Goal: Use online tool/utility: Use online tool/utility

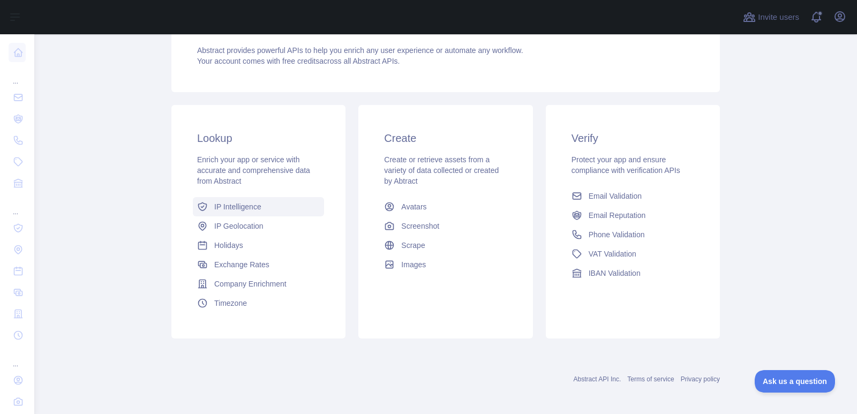
scroll to position [119, 0]
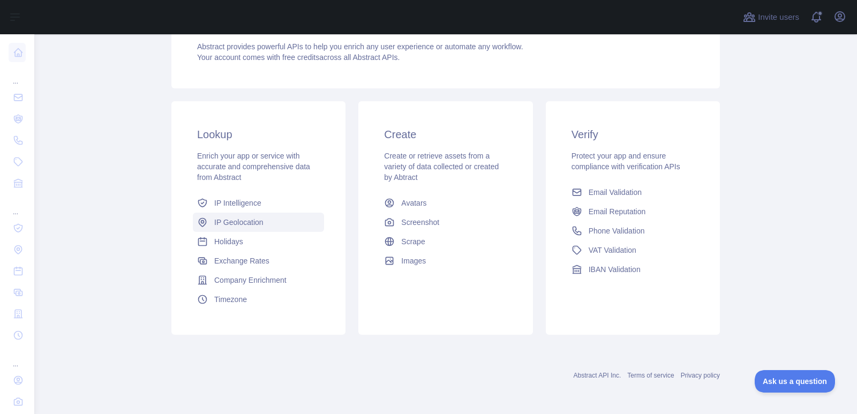
click at [227, 221] on span "IP Geolocation" at bounding box center [238, 222] width 49 height 11
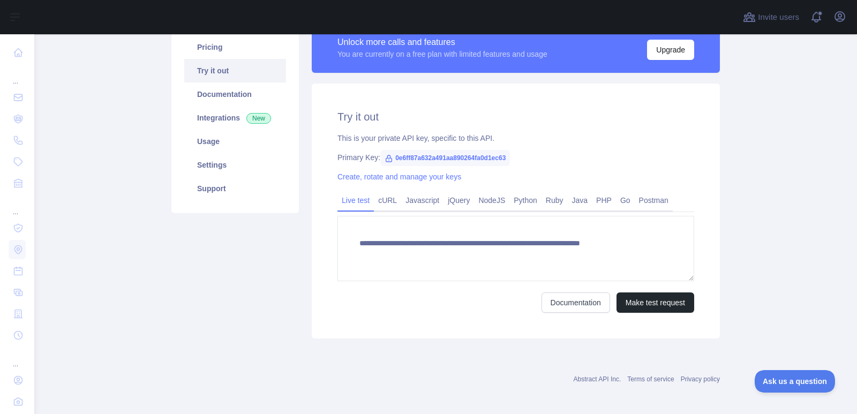
scroll to position [95, 0]
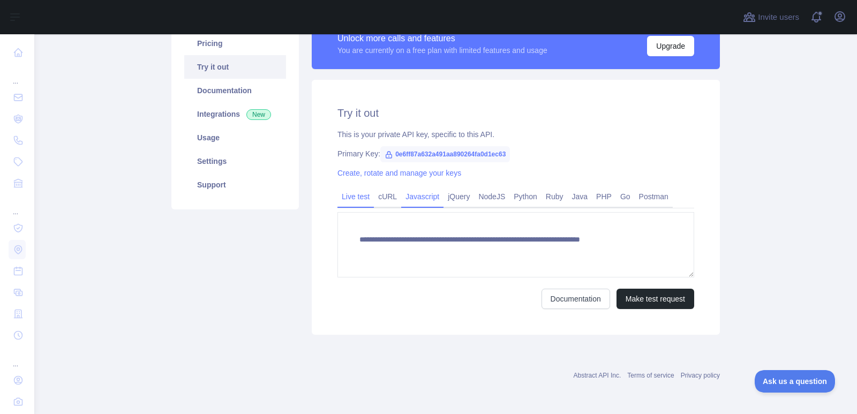
type textarea "**********"
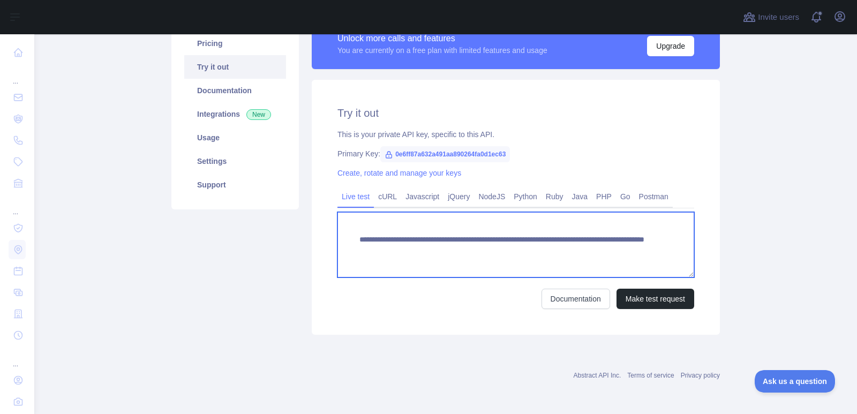
drag, startPoint x: 555, startPoint y: 251, endPoint x: 599, endPoint y: 246, distance: 44.7
click at [599, 246] on textarea "**********" at bounding box center [515, 244] width 357 height 65
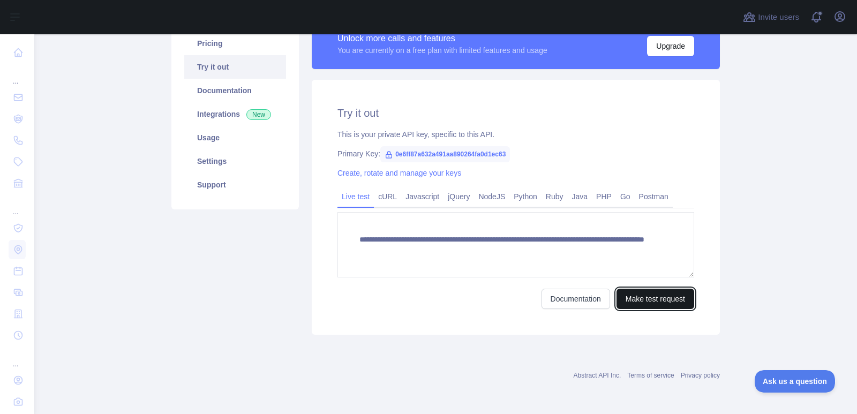
click at [628, 292] on button "Make test request" at bounding box center [655, 299] width 78 height 20
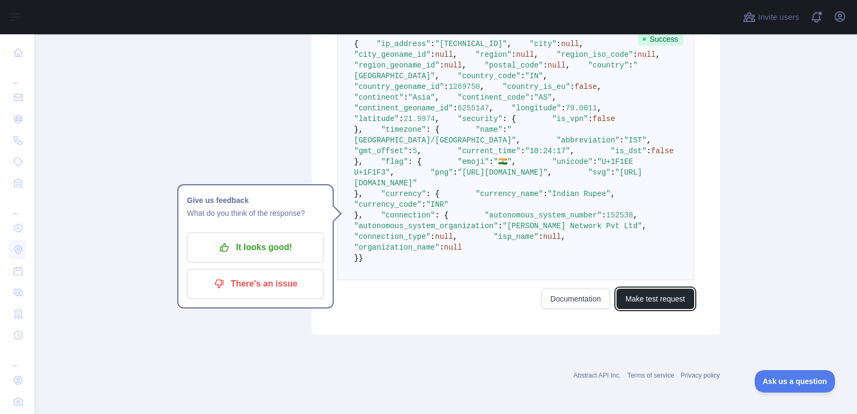
scroll to position [409, 0]
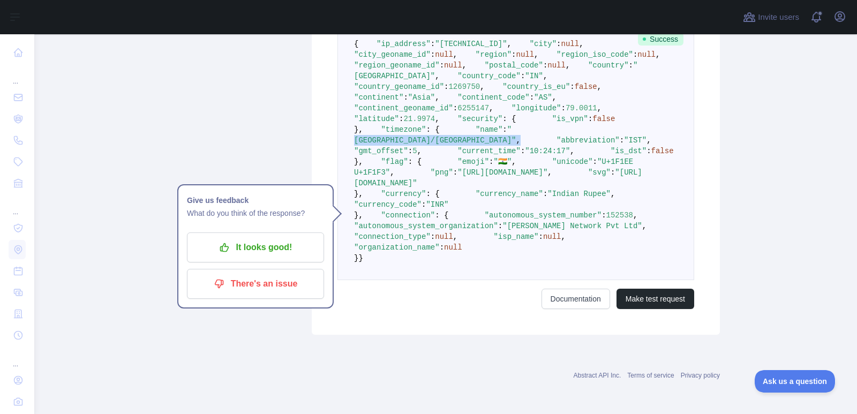
drag, startPoint x: 422, startPoint y: 214, endPoint x: 490, endPoint y: 213, distance: 68.0
click at [490, 213] on pre "{ "ip_address" : "[TECHNICAL_ID]" , "city" : null , "city_geoname_id" : null , …" at bounding box center [515, 151] width 357 height 258
click at [547, 268] on pre "{ "ip_address" : "[TECHNICAL_ID]" , "city" : null , "city_geoname_id" : null , …" at bounding box center [515, 151] width 357 height 258
drag, startPoint x: 418, startPoint y: 258, endPoint x: 646, endPoint y: 256, distance: 228.6
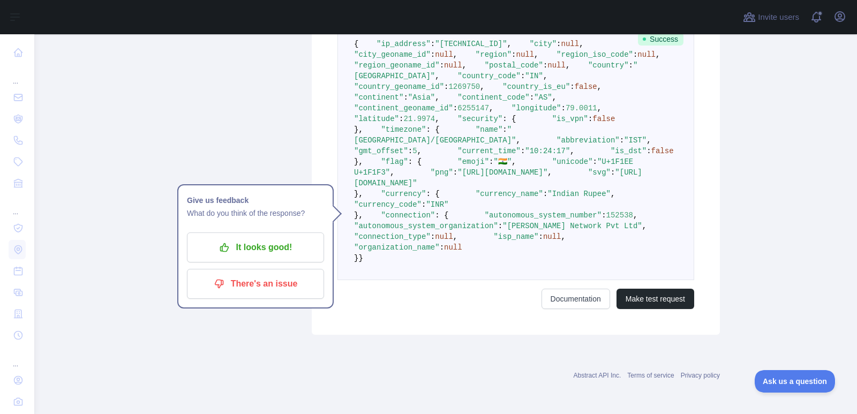
click at [547, 177] on span ""[URL][DOMAIN_NAME]"" at bounding box center [502, 172] width 90 height 9
copy span "[URL][DOMAIN_NAME]"
click at [601, 276] on pre "{ "ip_address" : "[TECHNICAL_ID]" , "city" : null , "city_geoname_id" : null , …" at bounding box center [515, 151] width 357 height 258
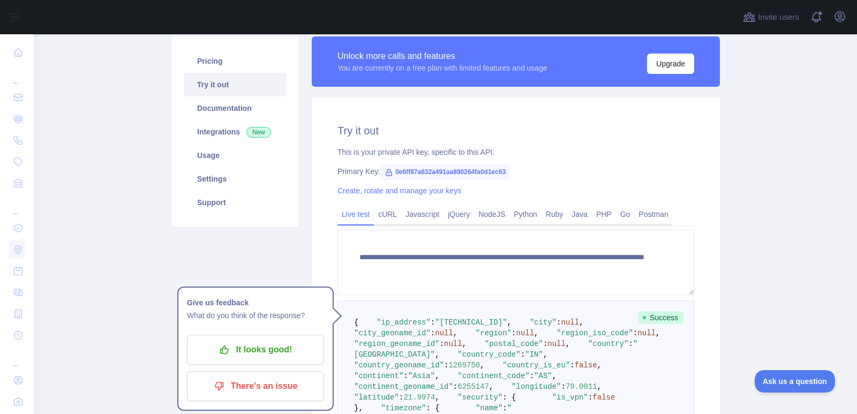
scroll to position [24, 0]
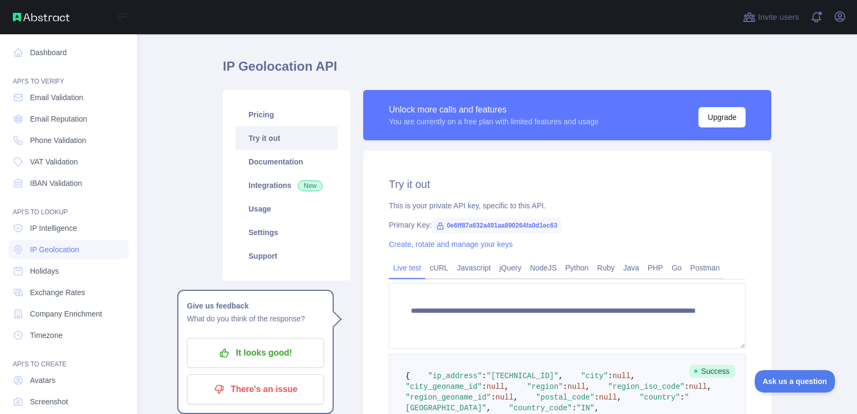
click at [19, 64] on nav "Dashboard API'S TO VERIFY Email Validation Email Reputation Phone Validation VA…" at bounding box center [69, 244] width 120 height 420
click at [19, 58] on link "Dashboard" at bounding box center [69, 52] width 120 height 19
